Goal: Task Accomplishment & Management: Complete application form

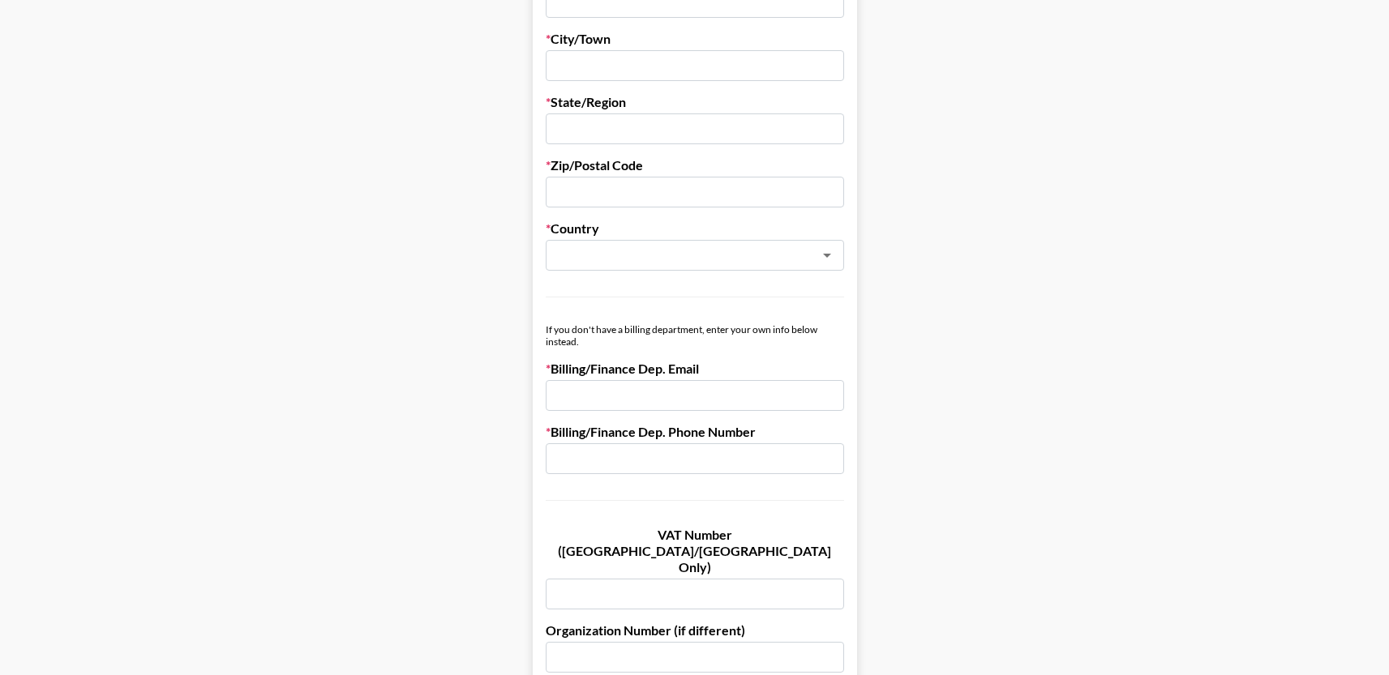
scroll to position [874, 0]
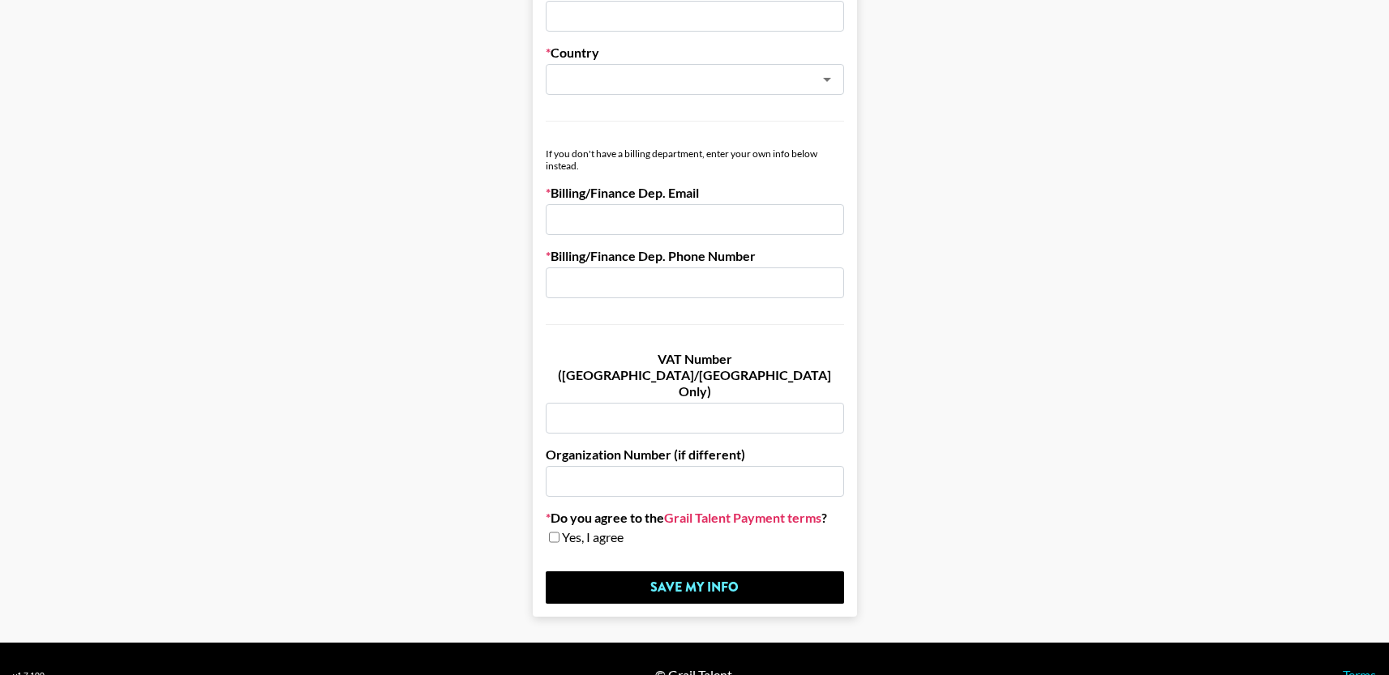
click at [700, 510] on link "Grail Talent Payment terms" at bounding box center [742, 518] width 157 height 16
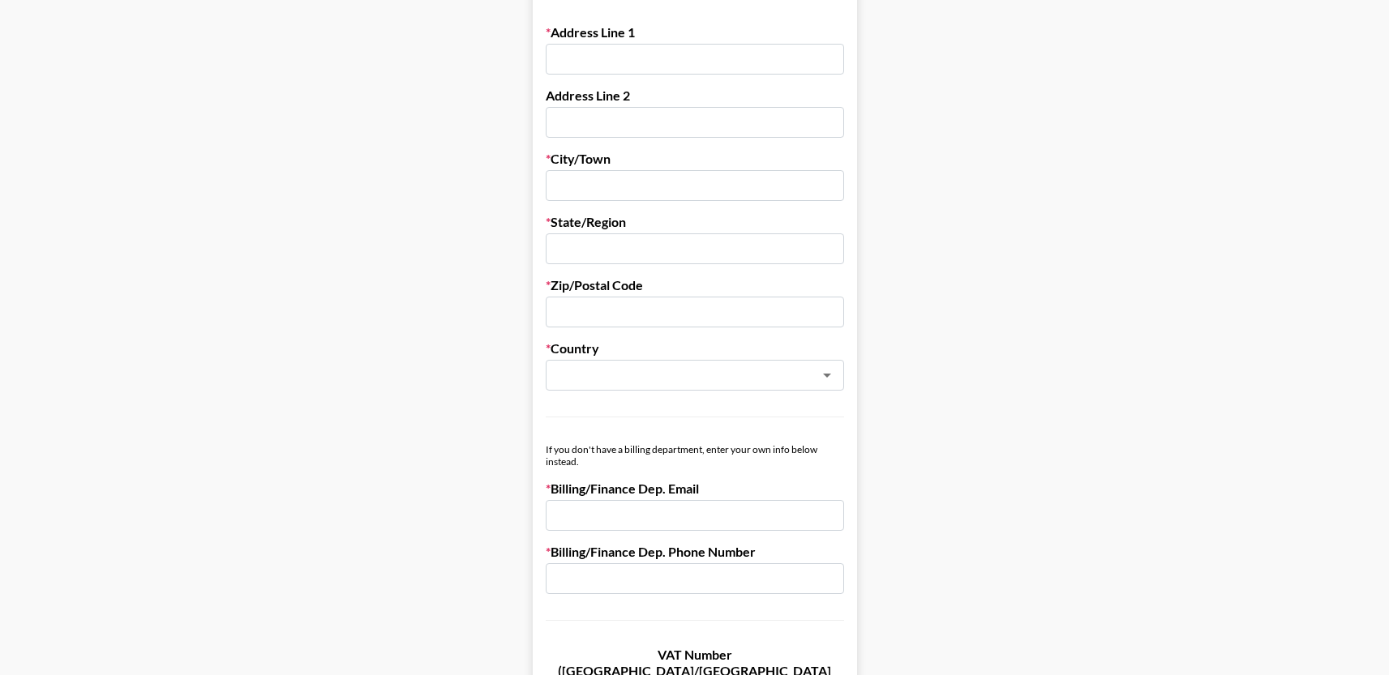
scroll to position [0, 0]
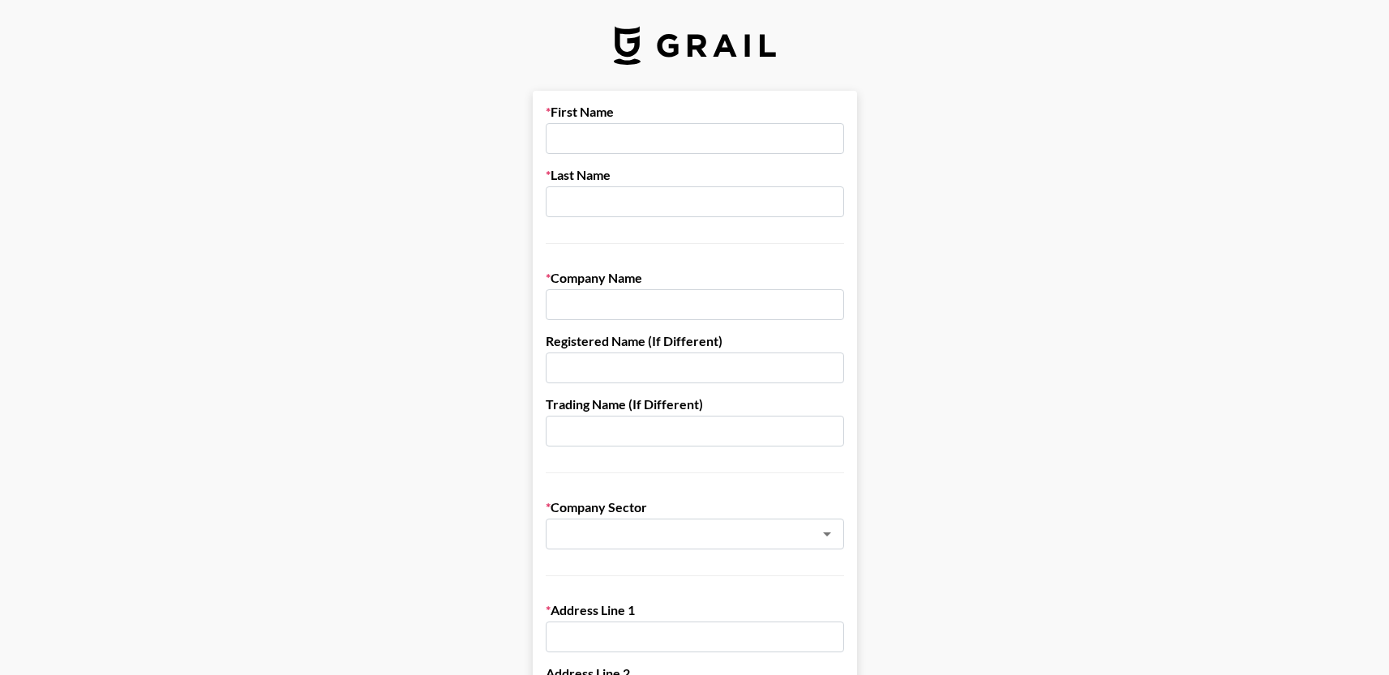
click at [607, 136] on input "text" at bounding box center [695, 138] width 298 height 31
type input "[PERSON_NAME]"
click at [829, 532] on icon "Open" at bounding box center [826, 534] width 19 height 19
type input "Tidal Wave Auto Spa"
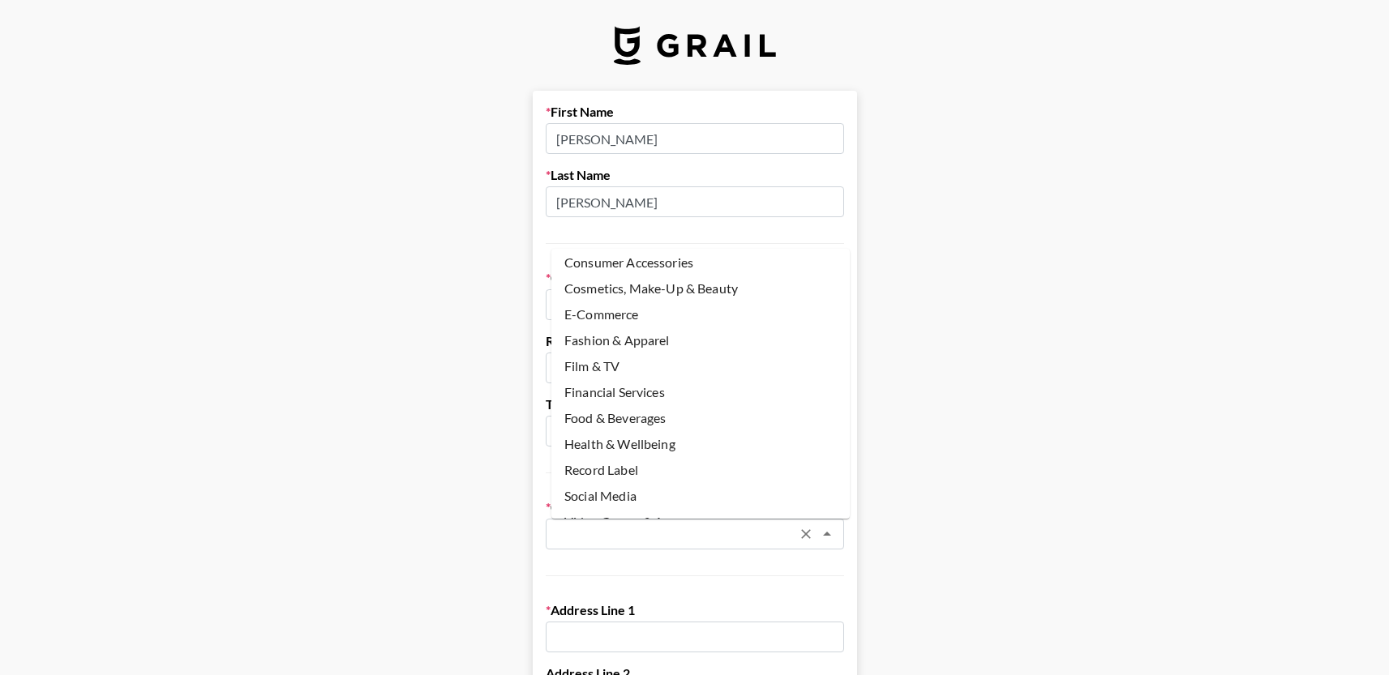
scroll to position [62, 0]
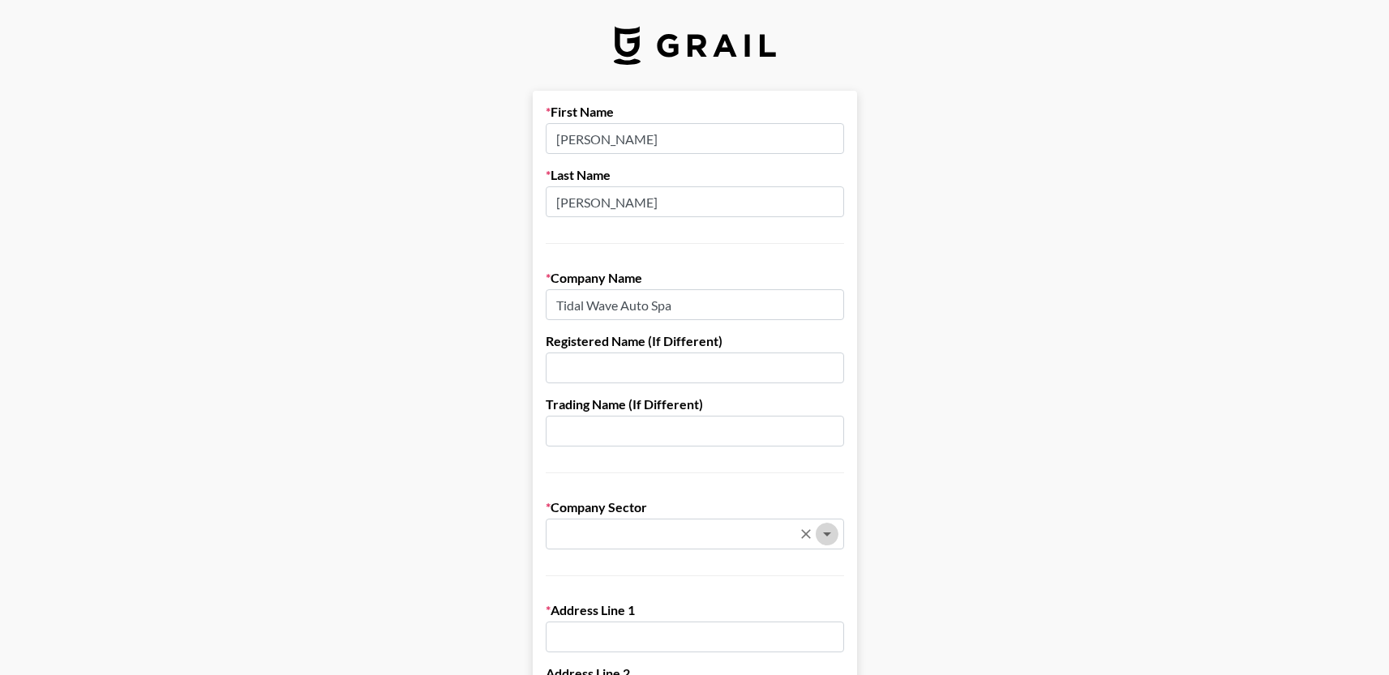
click at [834, 536] on icon "Open" at bounding box center [826, 534] width 19 height 19
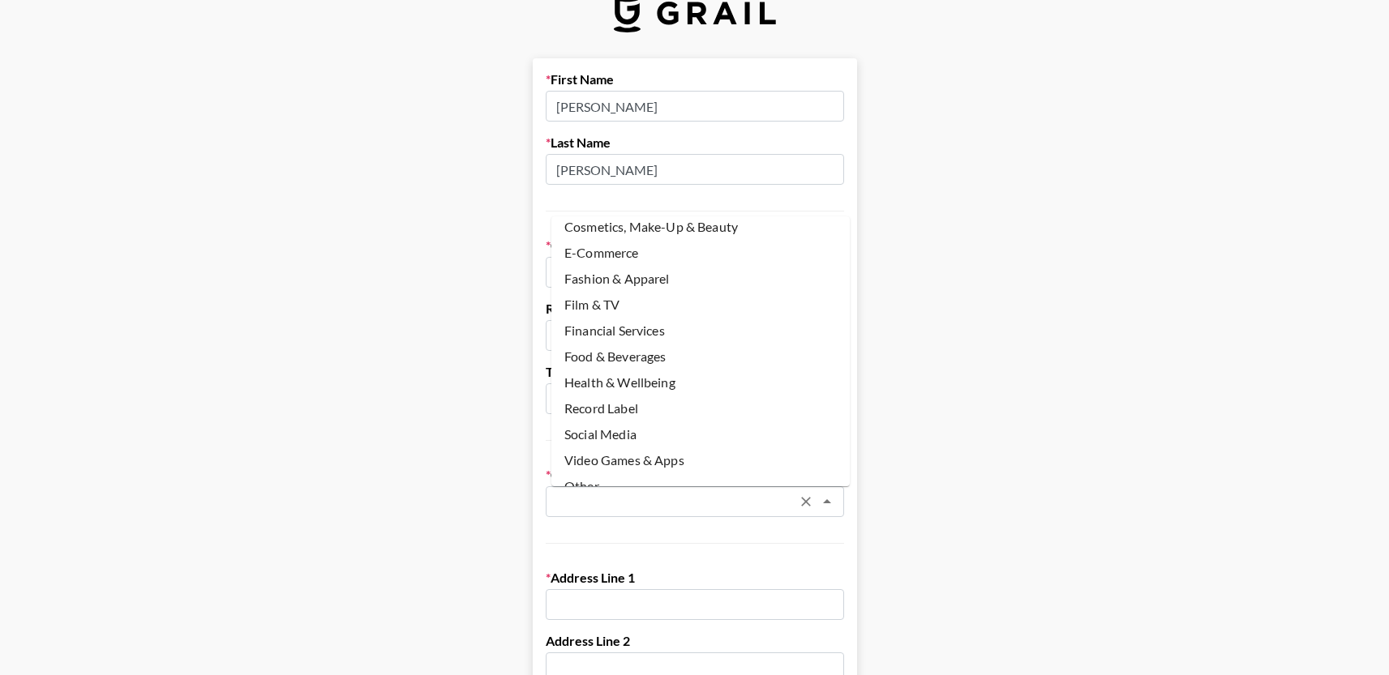
scroll to position [101, 0]
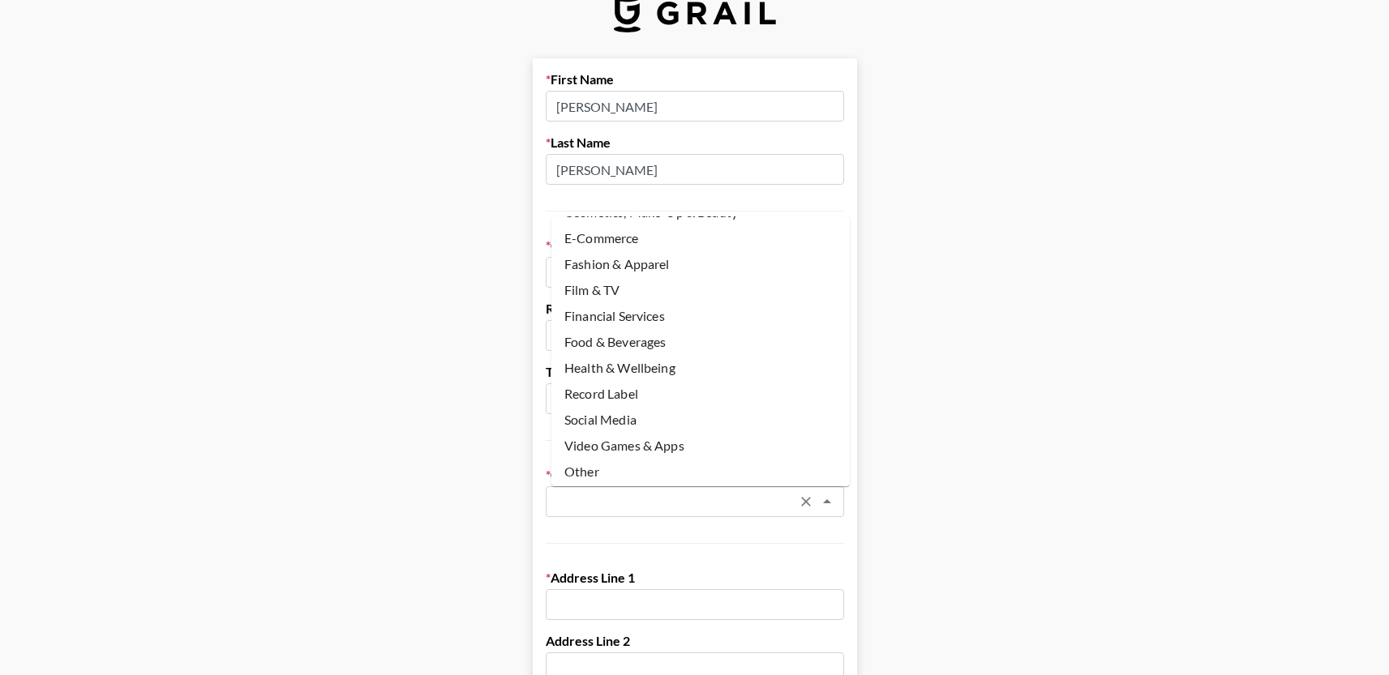
click at [606, 474] on li "Other" at bounding box center [700, 472] width 298 height 26
type input "Other"
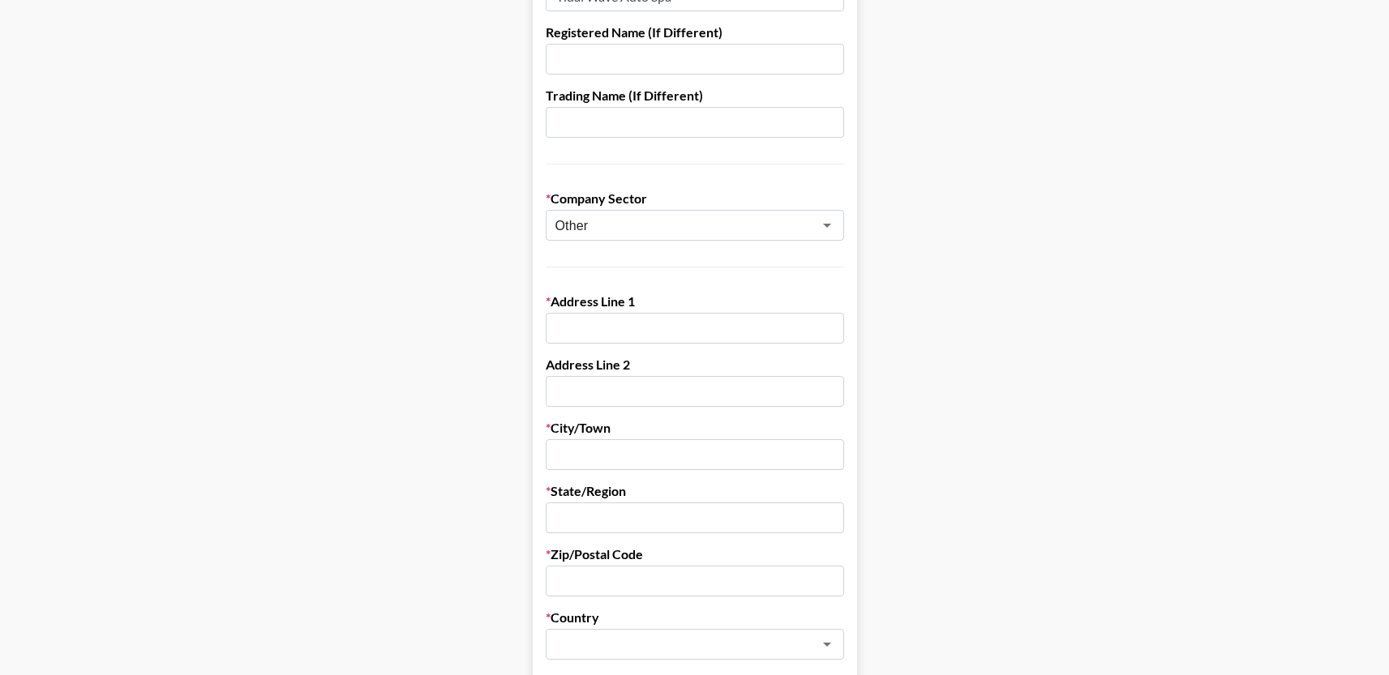
scroll to position [311, 0]
click at [606, 334] on input "text" at bounding box center [695, 326] width 298 height 31
click at [389, 353] on main "First Name [PERSON_NAME] Last Name [PERSON_NAME] Company Name Tidal Wave Auto S…" at bounding box center [694, 480] width 1363 height 1400
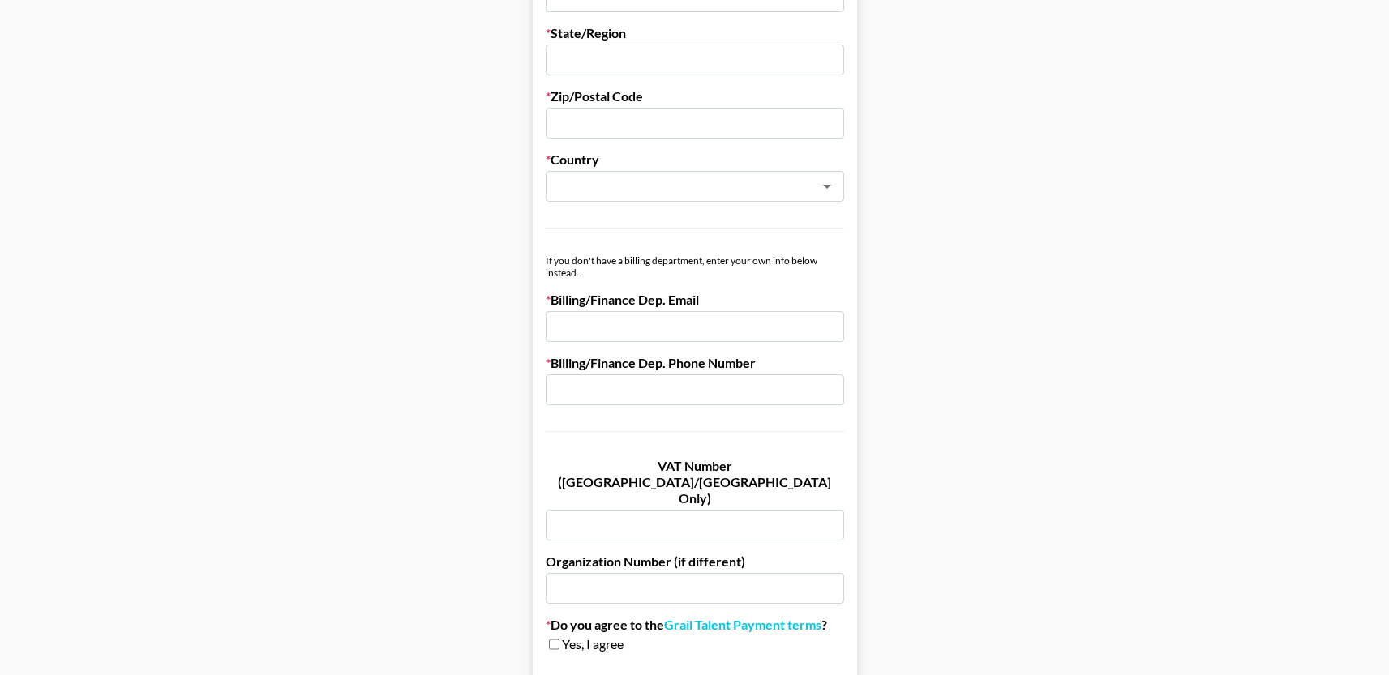
scroll to position [803, 0]
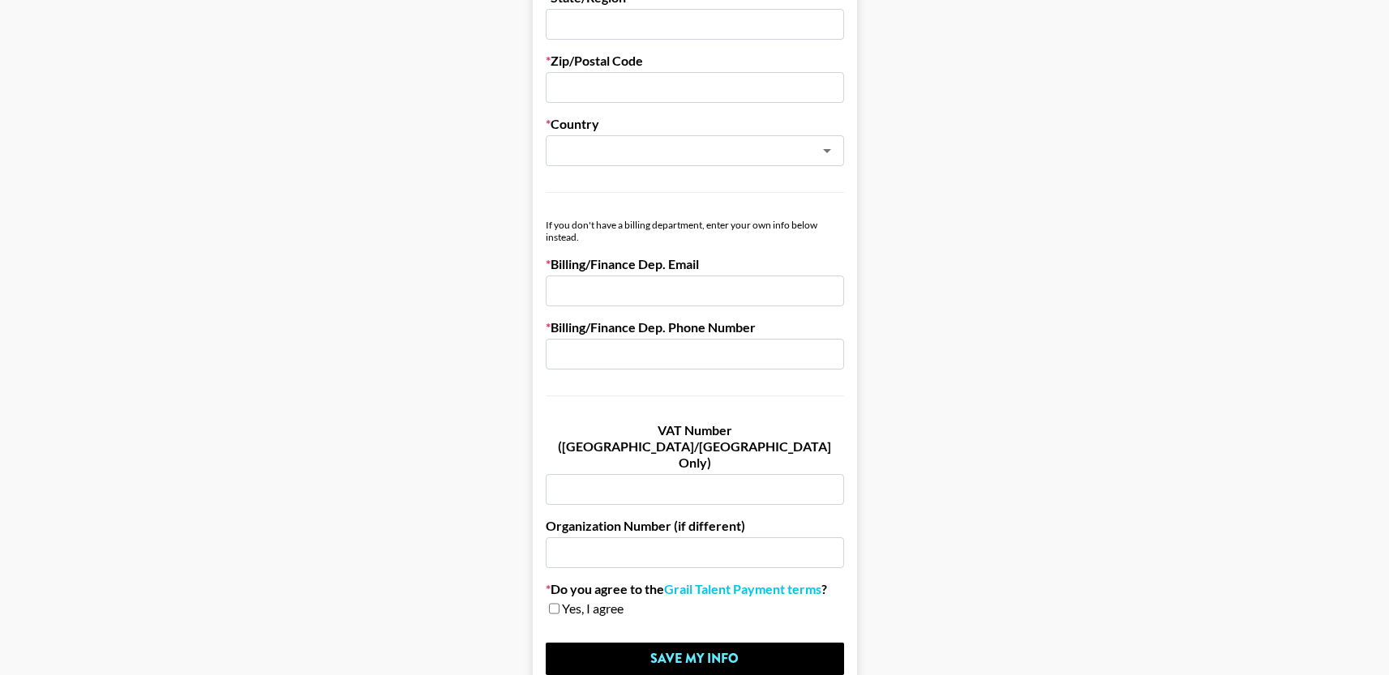
click at [559, 603] on input "checkbox" at bounding box center [554, 608] width 11 height 11
checkbox input "true"
click at [623, 289] on input "email" at bounding box center [695, 291] width 298 height 31
type input "a"
